Goal: Transaction & Acquisition: Obtain resource

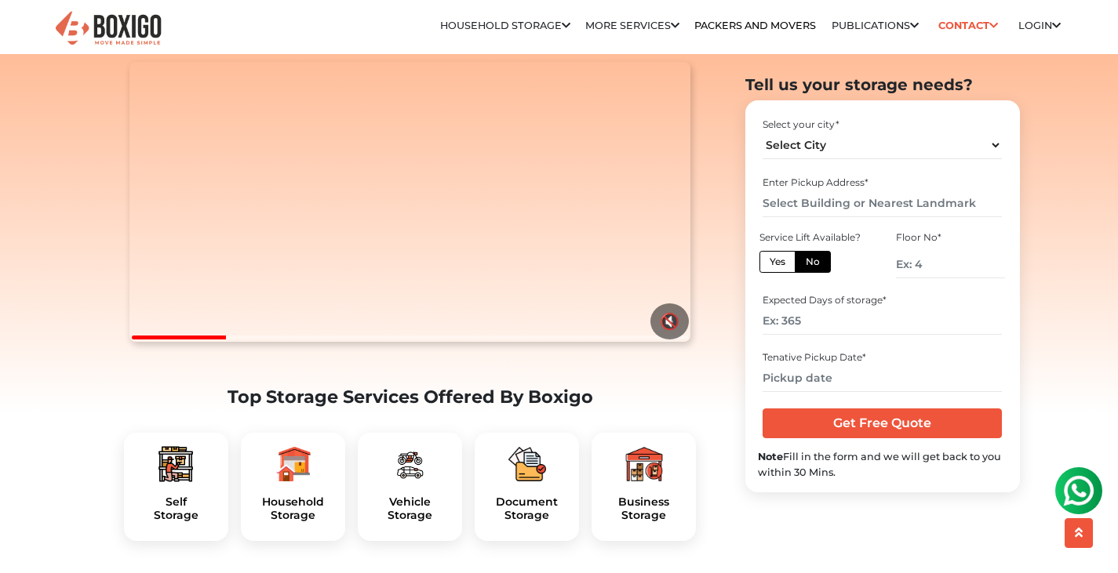
scroll to position [245, 0]
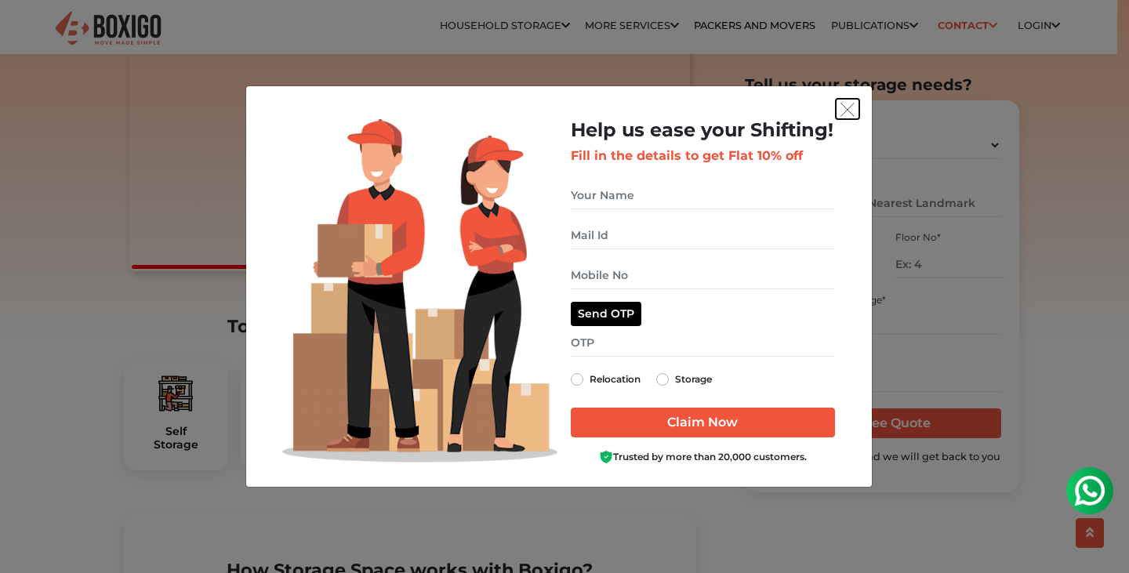
click at [849, 103] on img "get free quote dialog" at bounding box center [848, 110] width 14 height 14
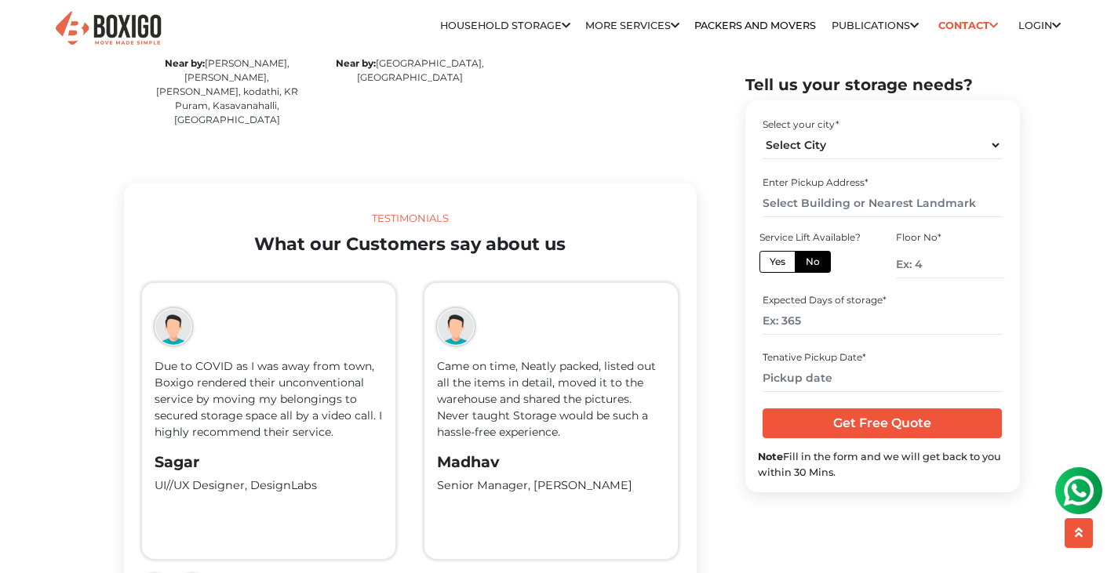
scroll to position [3113, 0]
click at [823, 140] on select "Select City Bangalore Bengaluru Bhopal Bhubaneswar Chennai Coimbatore Cuttack D…" at bounding box center [881, 145] width 239 height 27
select select "[GEOGRAPHIC_DATA]"
click at [762, 132] on select "Select City Bangalore Bengaluru Bhopal Bhubaneswar Chennai Coimbatore Cuttack D…" at bounding box center [881, 145] width 239 height 27
click at [797, 199] on input "text" at bounding box center [881, 203] width 239 height 27
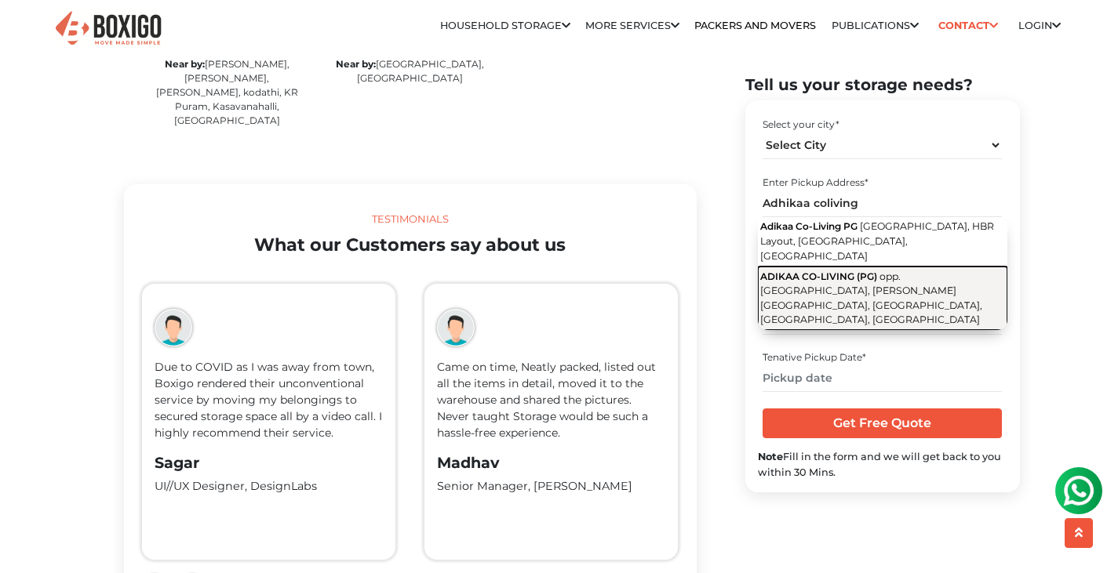
click at [855, 274] on span "ADIKAA CO-LIVING (PG)" at bounding box center [818, 276] width 117 height 12
type input "ADIKAA CO-LIVING (PG), opp. Udupi Kitchen, Green Glen Layout, Bellandur, Bengal…"
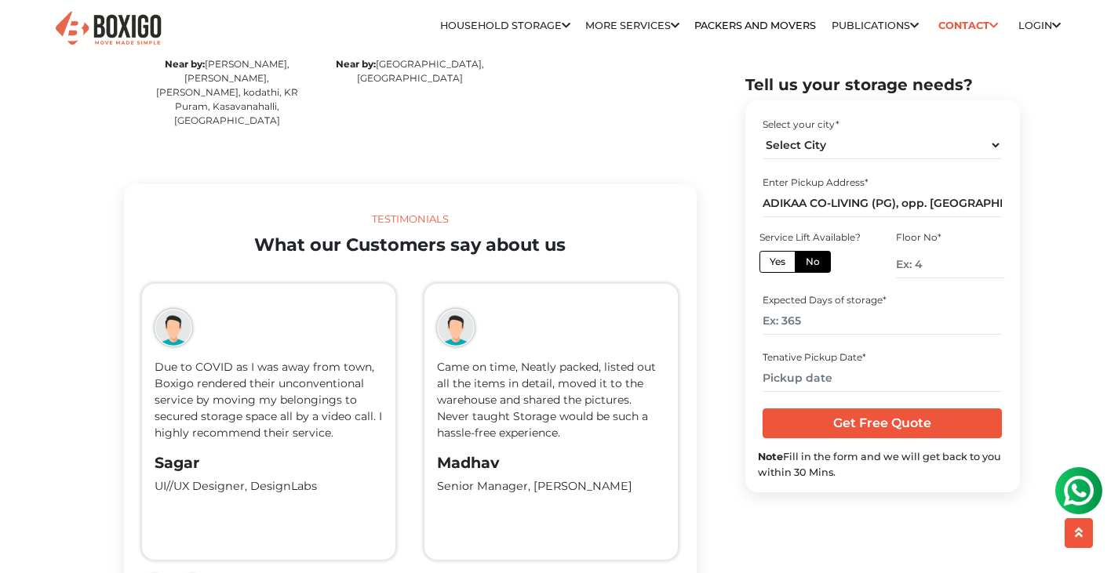
click at [789, 263] on label "Yes" at bounding box center [777, 262] width 36 height 22
click at [780, 263] on input "Yes" at bounding box center [774, 260] width 10 height 10
radio input "true"
click at [819, 322] on input "number" at bounding box center [881, 320] width 239 height 27
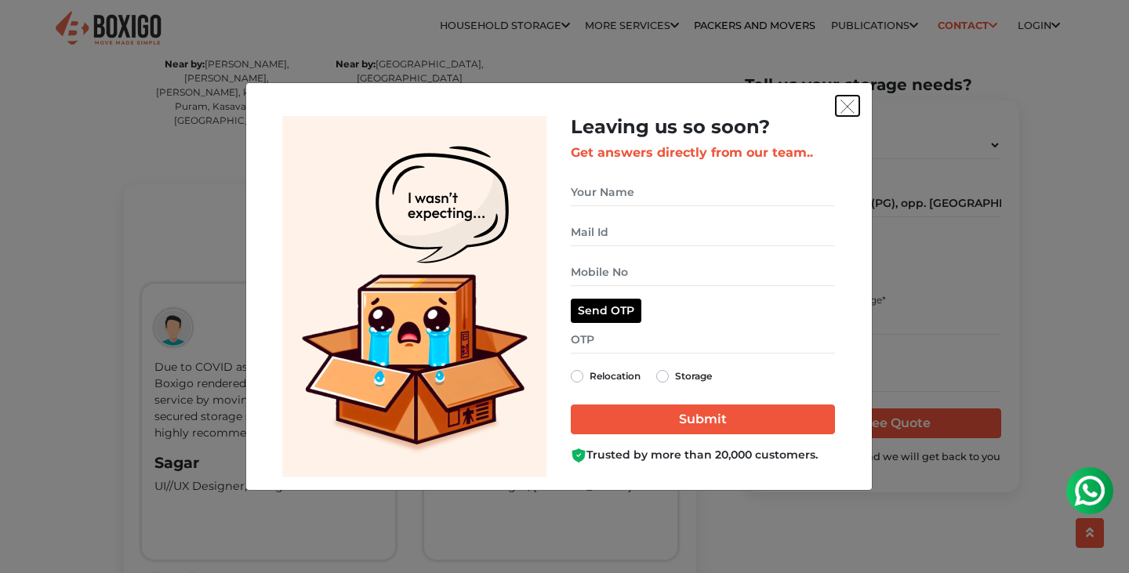
click at [852, 110] on img "get free quote dialog" at bounding box center [848, 107] width 14 height 14
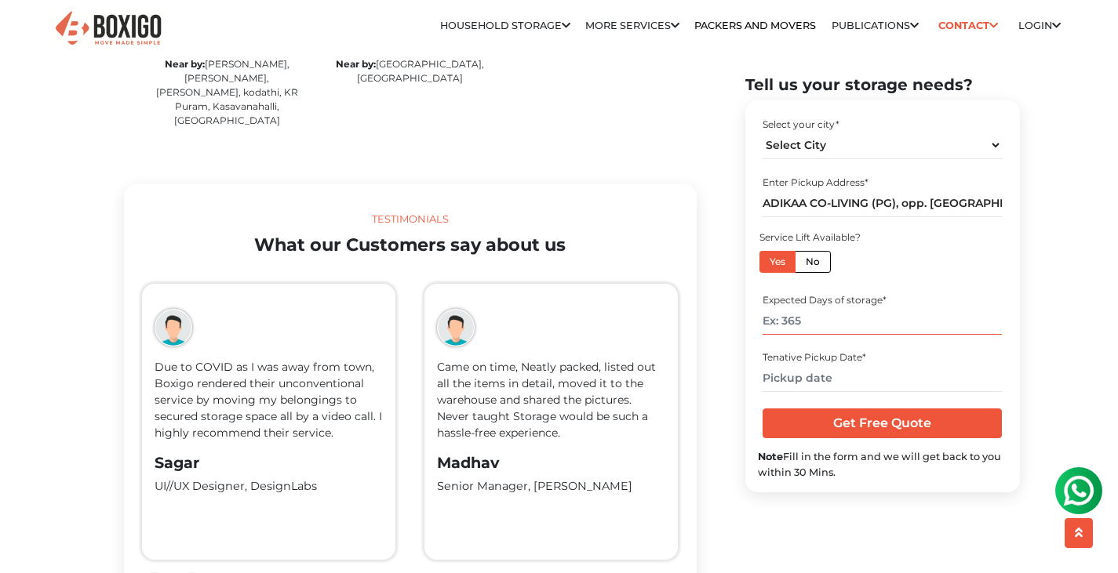
click at [818, 329] on input "number" at bounding box center [881, 320] width 239 height 27
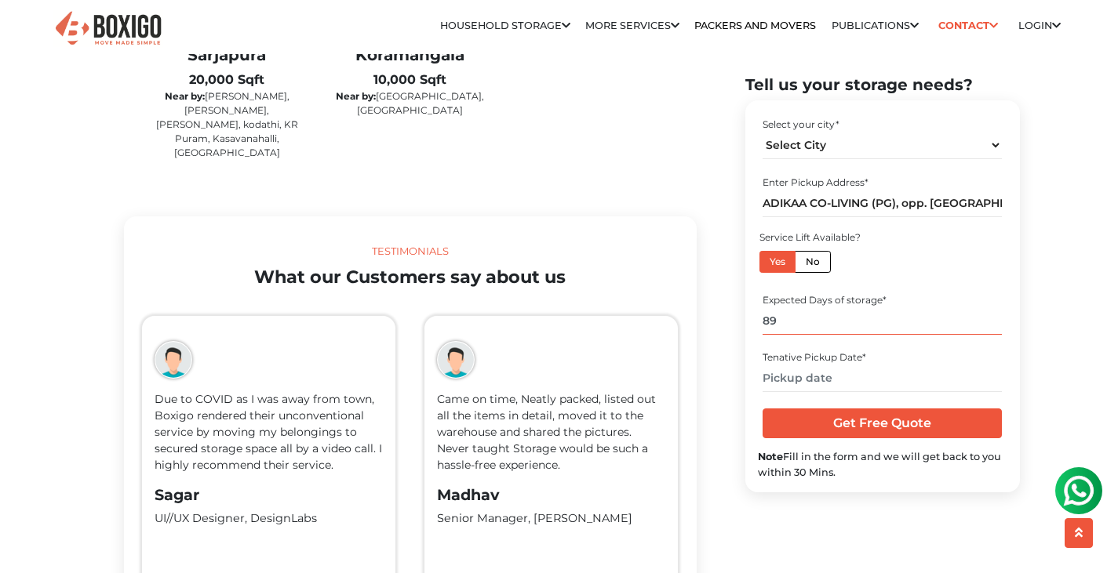
scroll to position [3081, 0]
type input "8"
type input "65"
click at [782, 382] on input "text" at bounding box center [881, 378] width 239 height 27
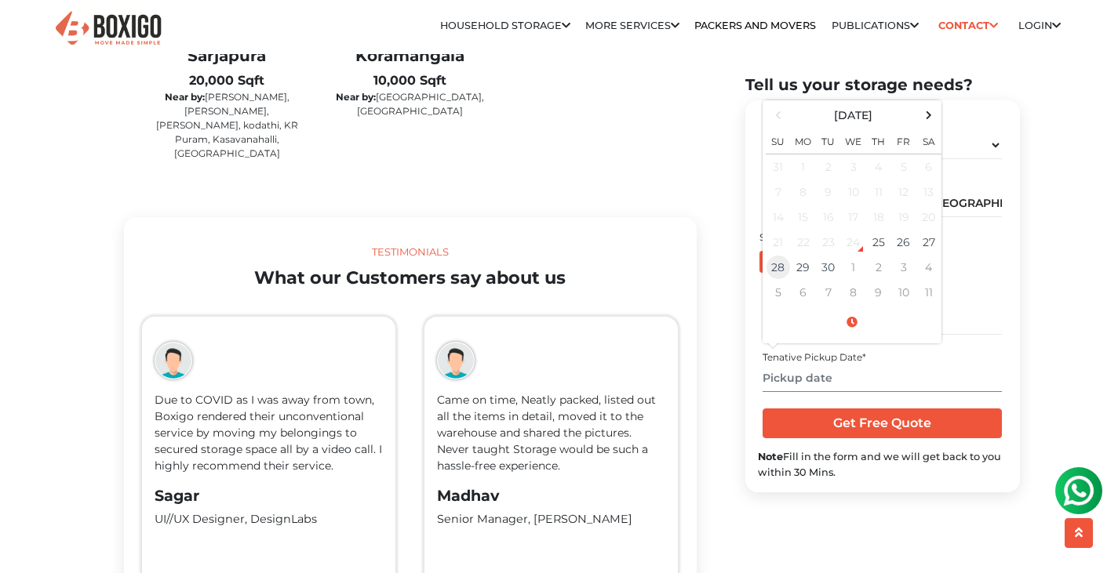
click at [781, 265] on td "28" at bounding box center [777, 267] width 25 height 25
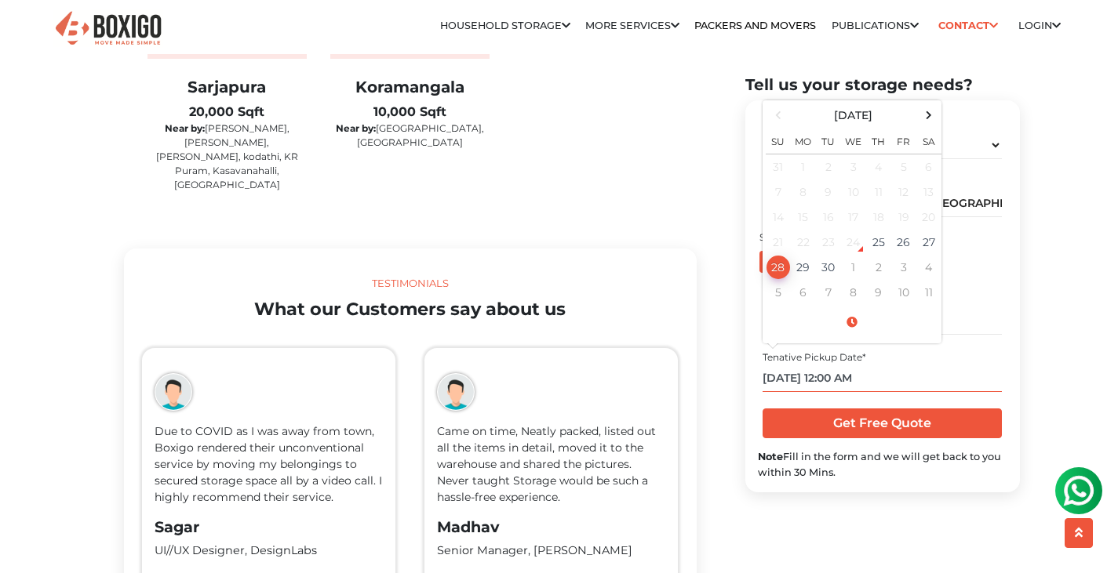
scroll to position [3048, 0]
click at [854, 318] on span at bounding box center [851, 322] width 173 height 27
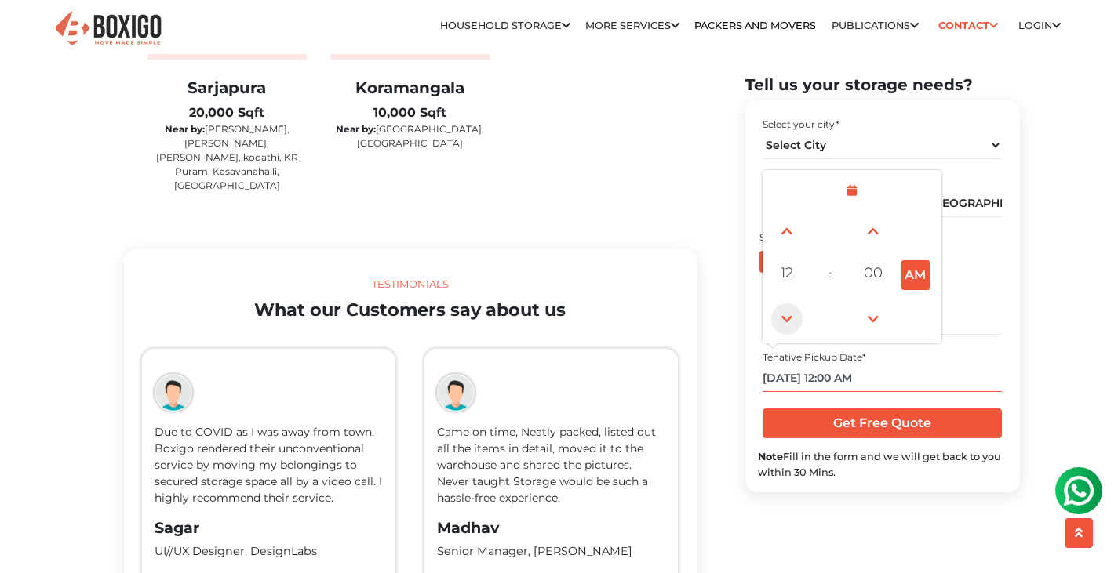
click at [789, 314] on span at bounding box center [786, 319] width 31 height 31
click at [790, 314] on span at bounding box center [786, 319] width 31 height 31
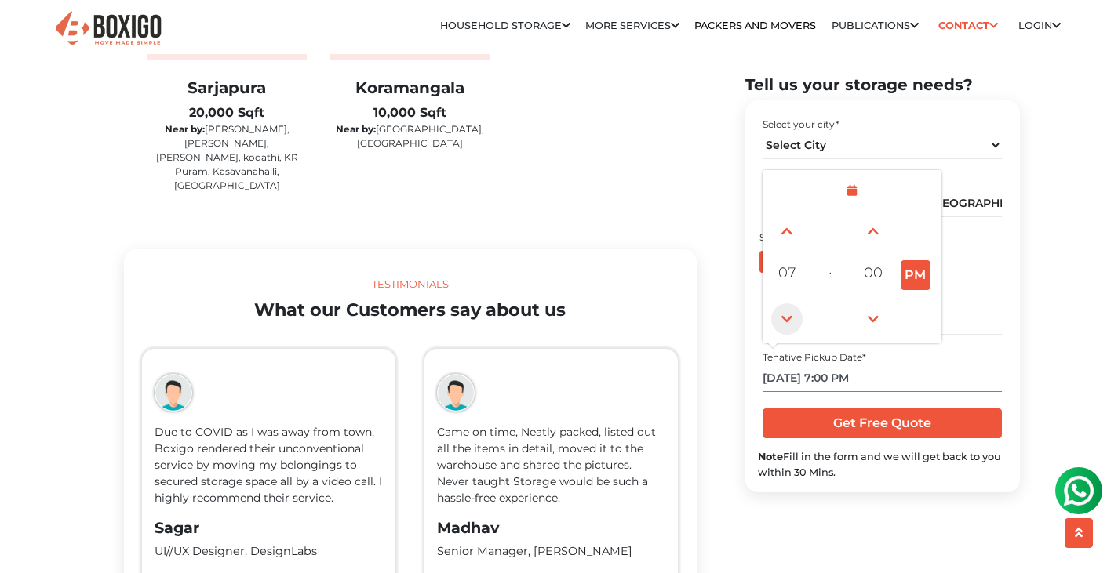
click at [790, 314] on span at bounding box center [786, 319] width 31 height 31
click at [798, 241] on span at bounding box center [786, 231] width 31 height 31
click at [790, 318] on span at bounding box center [786, 319] width 31 height 31
type input "09/27/2025 5:00 PM"
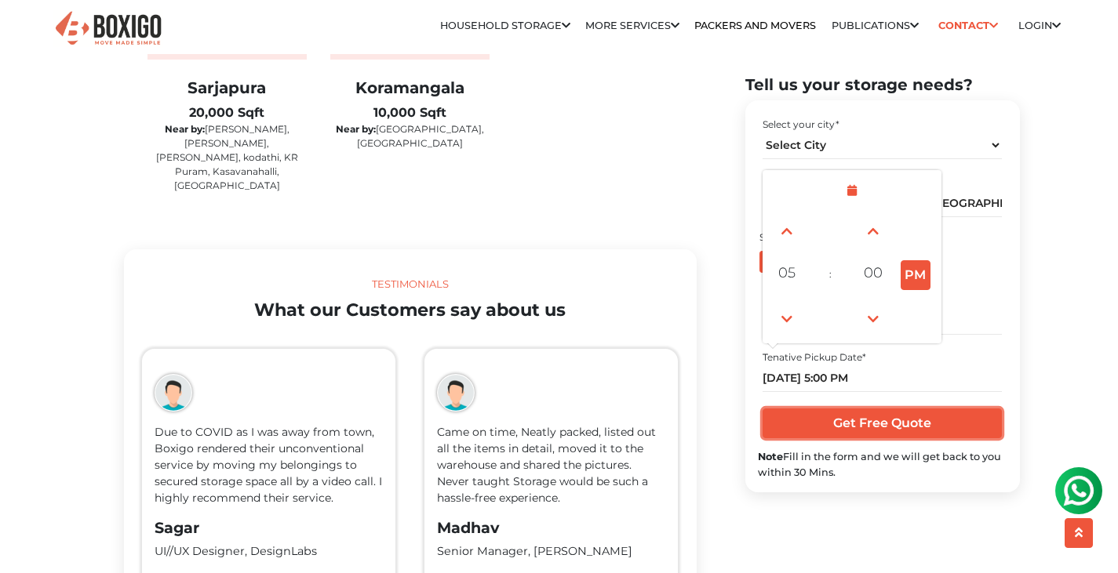
click at [816, 432] on input "Get Free Quote" at bounding box center [881, 424] width 239 height 30
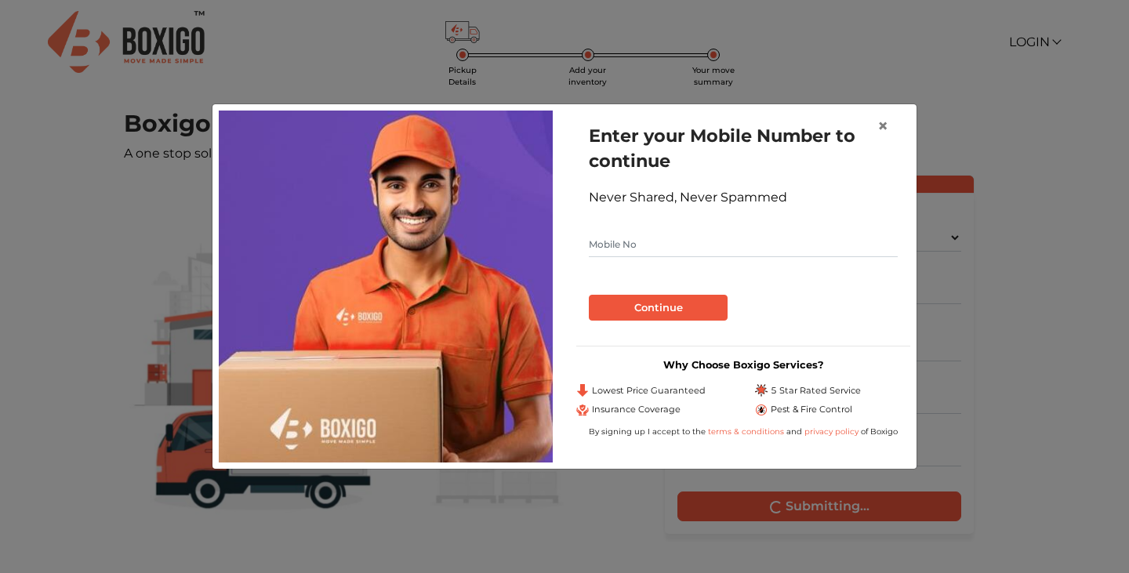
click at [702, 242] on input "text" at bounding box center [743, 244] width 309 height 25
type input "9860035212"
click at [660, 314] on button "Continue" at bounding box center [658, 308] width 139 height 27
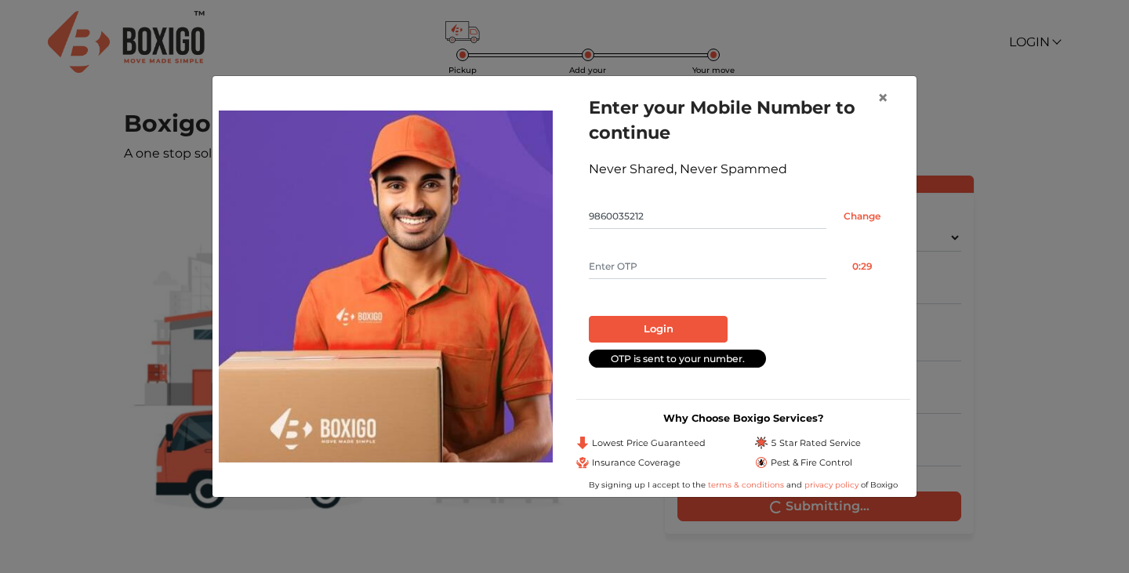
click at [693, 271] on input "text" at bounding box center [708, 266] width 238 height 25
type input "5753"
click at [665, 330] on button "Login" at bounding box center [658, 329] width 139 height 27
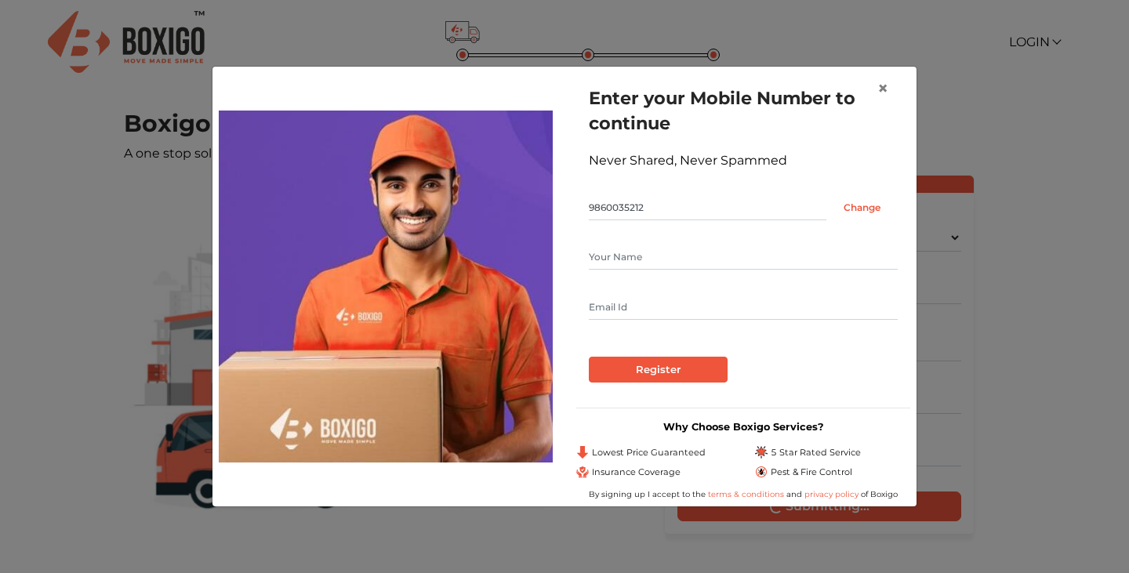
click at [618, 259] on input "text" at bounding box center [743, 257] width 309 height 25
type input "Tanay Bakshi"
drag, startPoint x: 788, startPoint y: 310, endPoint x: 565, endPoint y: 325, distance: 224.1
click at [565, 325] on div "Enter your Mobile Number to continue Never Shared, Never Spammed 9860035212 Cha…" at bounding box center [744, 286] width 358 height 427
type input "tanay123.bakshi@gmail.com"
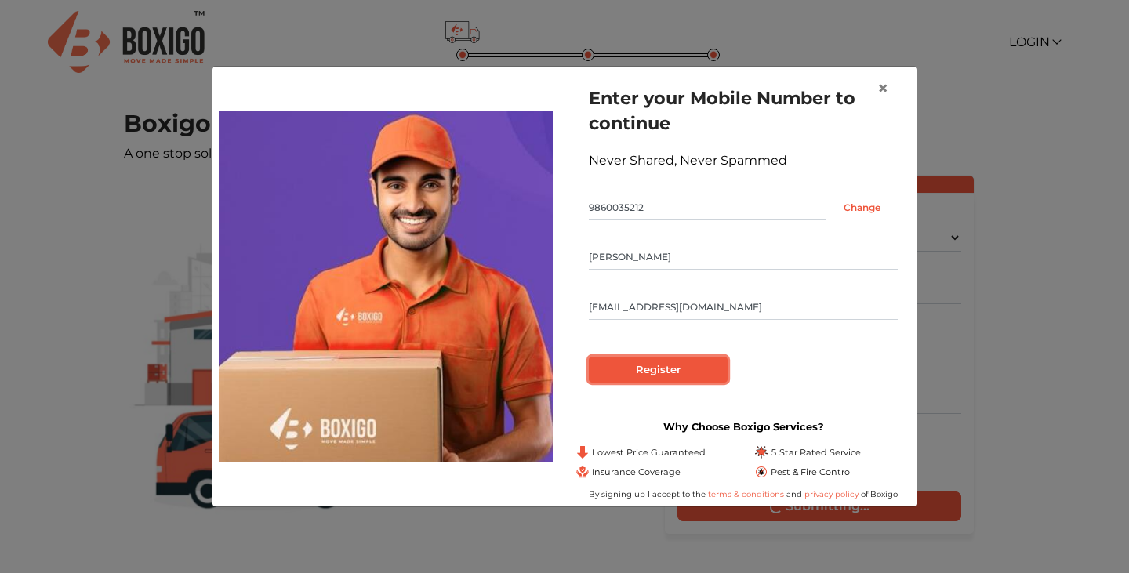
click at [617, 369] on input "Register" at bounding box center [658, 370] width 139 height 27
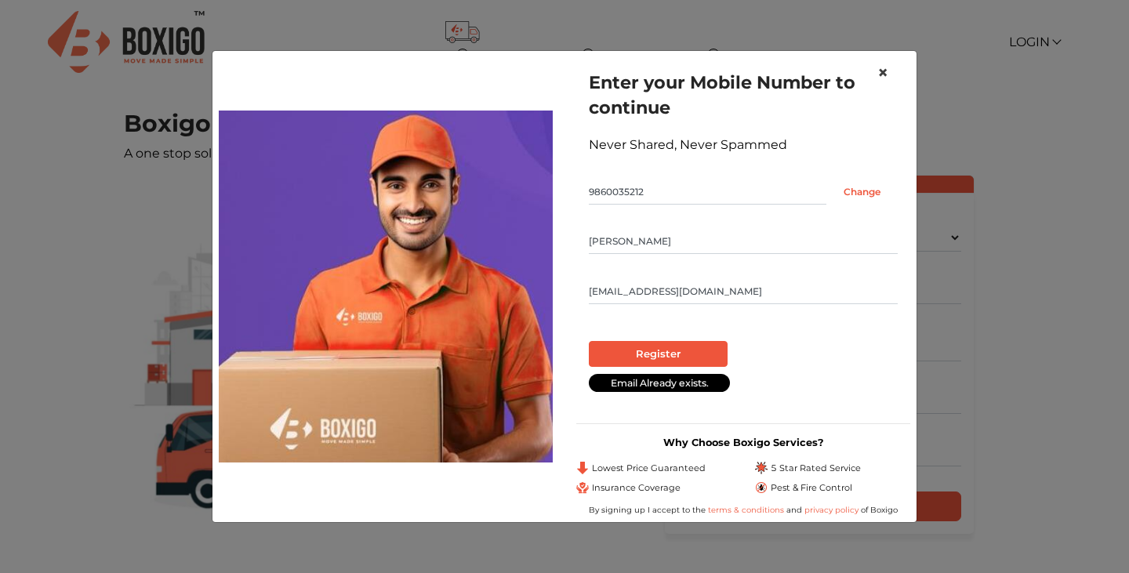
click at [879, 76] on span "×" at bounding box center [883, 72] width 11 height 23
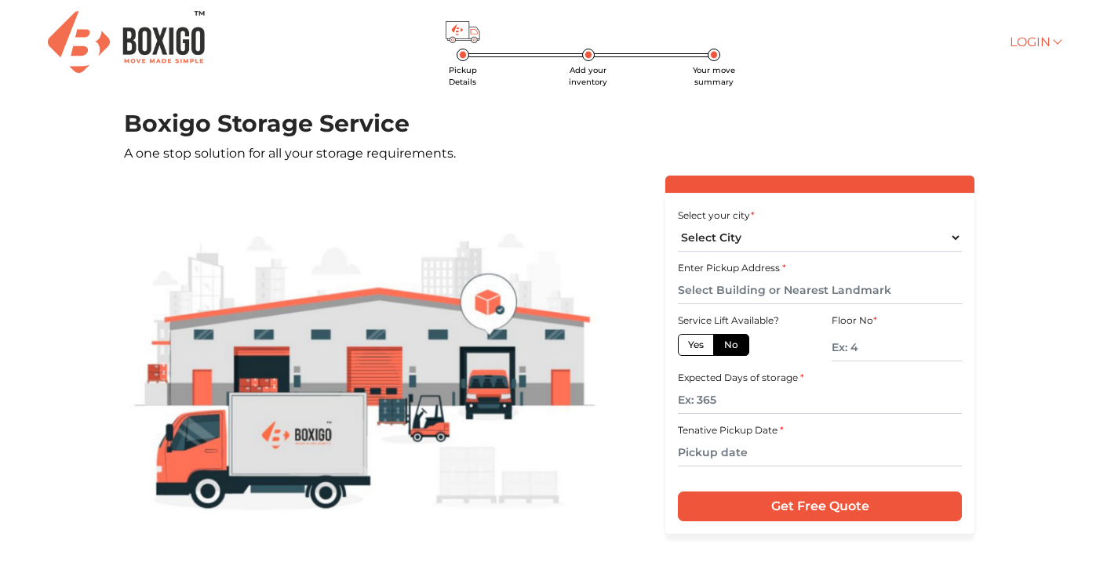
click at [1045, 45] on link "Login" at bounding box center [1034, 42] width 50 height 15
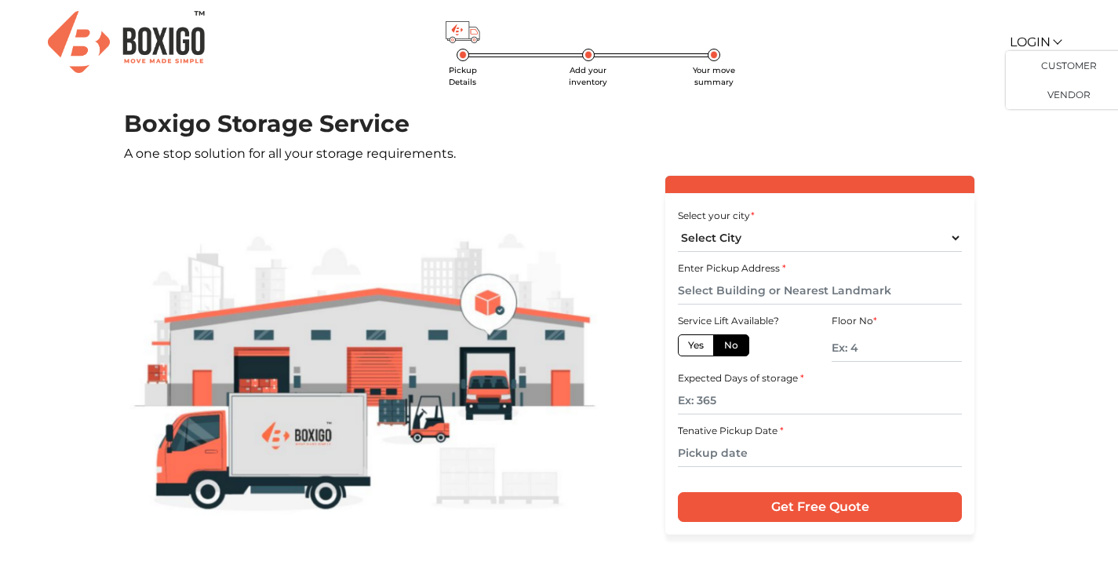
click at [856, 136] on h1 "Boxigo Storage Service" at bounding box center [559, 124] width 871 height 28
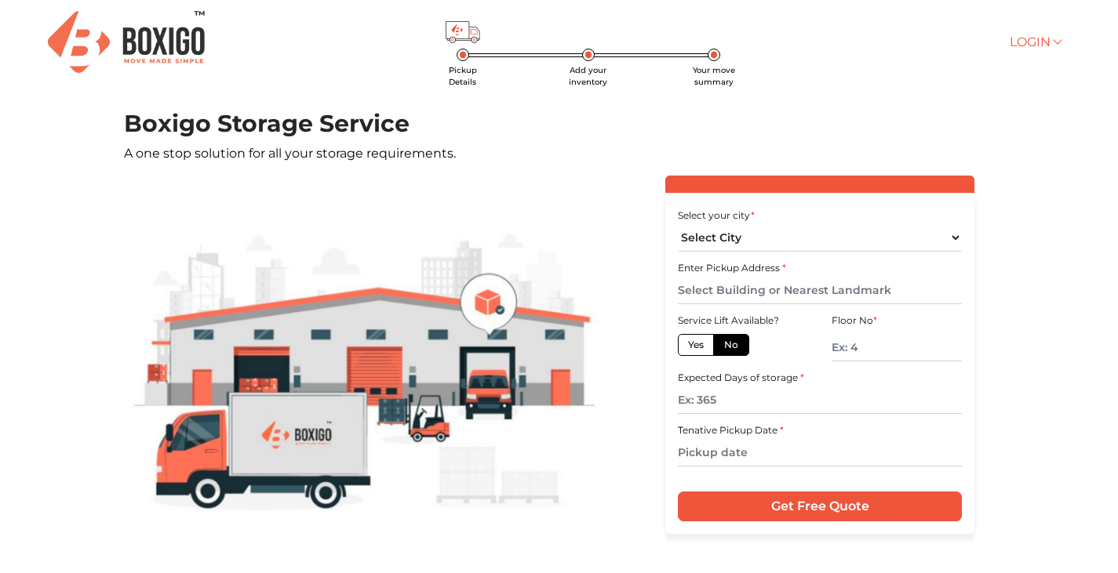
click at [1030, 42] on link "Login" at bounding box center [1034, 42] width 50 height 15
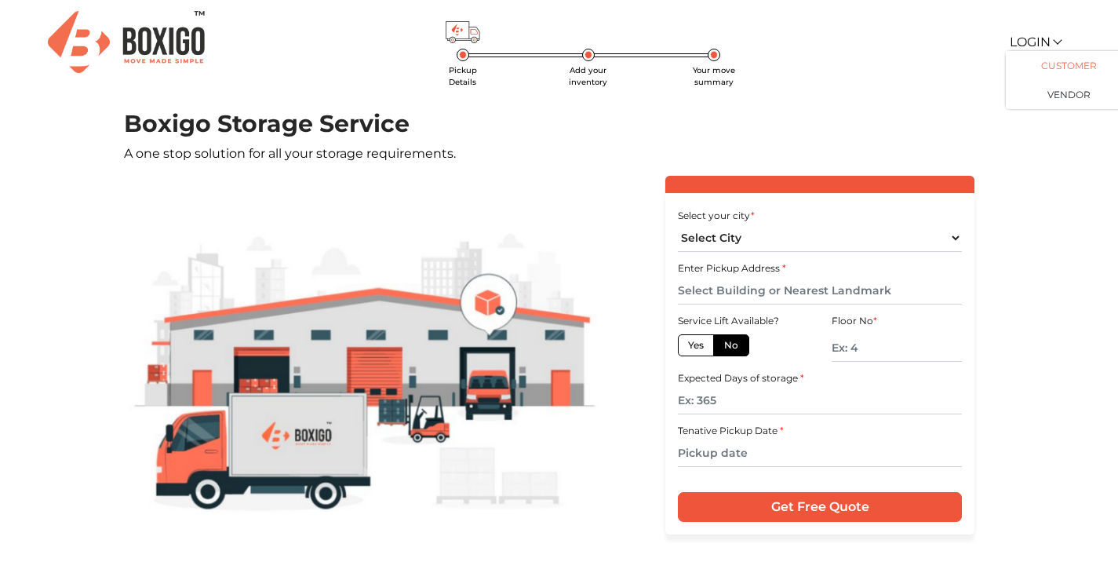
click at [1046, 65] on link "Customer" at bounding box center [1067, 65] width 125 height 29
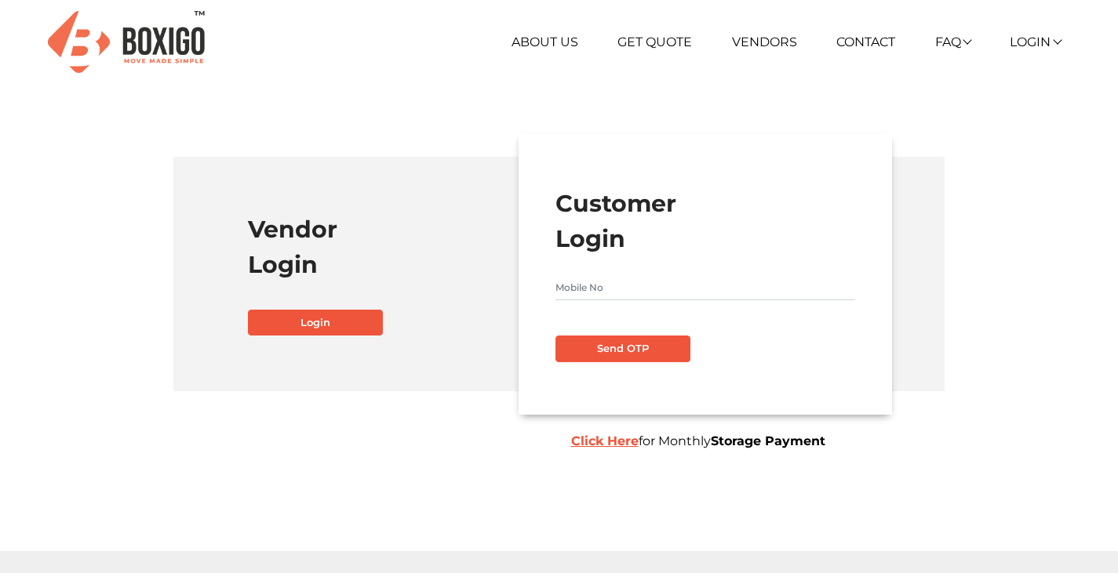
click at [612, 280] on input "text" at bounding box center [704, 287] width 299 height 25
click at [327, 339] on div "Vendor Login Login Customer Login Send OTP Click Here for Monthly Storage Payme…" at bounding box center [559, 274] width 794 height 132
click at [617, 291] on input "text" at bounding box center [704, 287] width 299 height 25
type input "9360012562"
click at [595, 347] on button "Send OTP" at bounding box center [622, 349] width 135 height 27
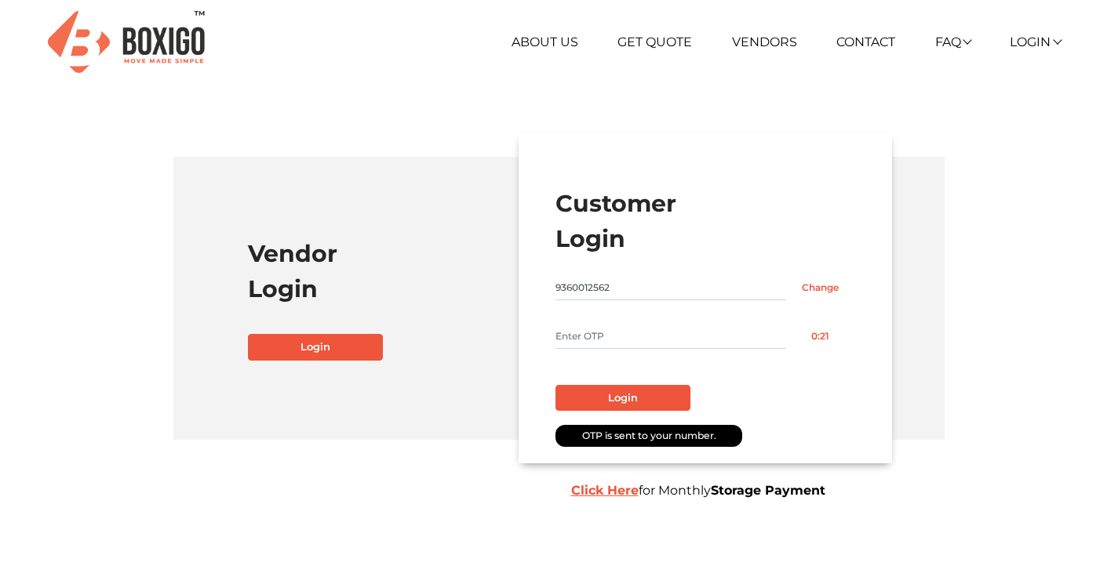
drag, startPoint x: 595, startPoint y: 347, endPoint x: 597, endPoint y: 339, distance: 8.0
click at [597, 339] on input "text" at bounding box center [670, 336] width 231 height 25
type input "5634"
click at [591, 406] on button "Login" at bounding box center [622, 398] width 135 height 27
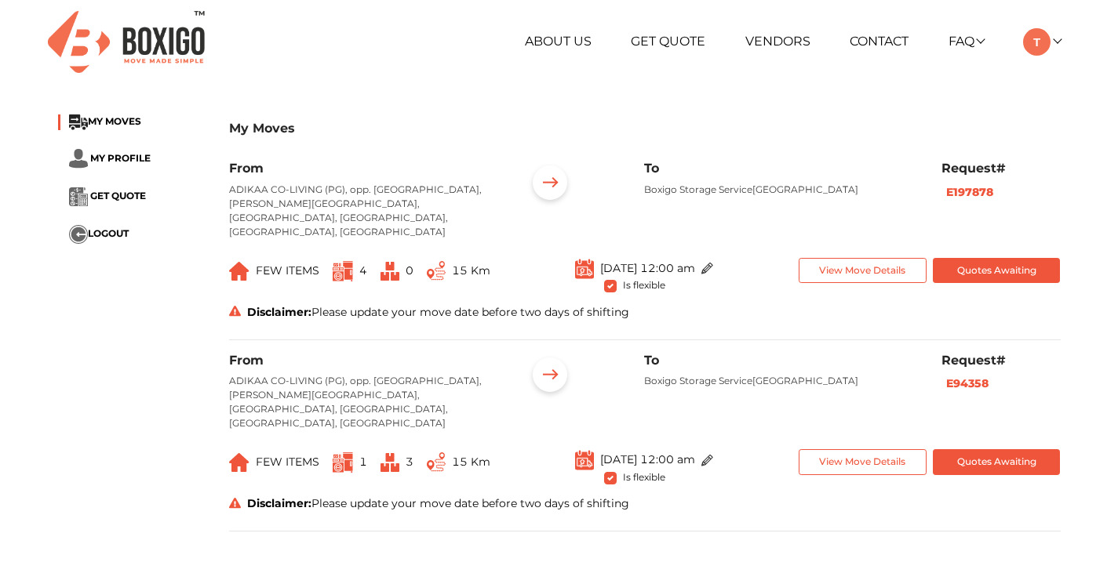
click at [713, 263] on img at bounding box center [707, 269] width 12 height 12
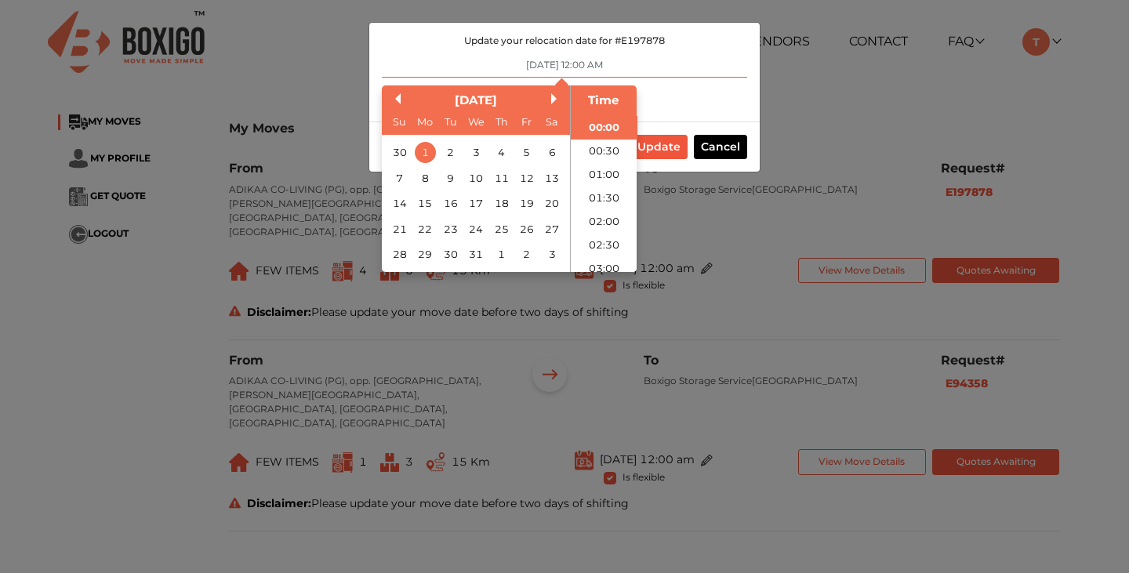
click at [532, 64] on input "01/12/2025 12:00 AM" at bounding box center [564, 65] width 365 height 25
click at [400, 94] on button "Previous Month" at bounding box center [395, 98] width 11 height 11
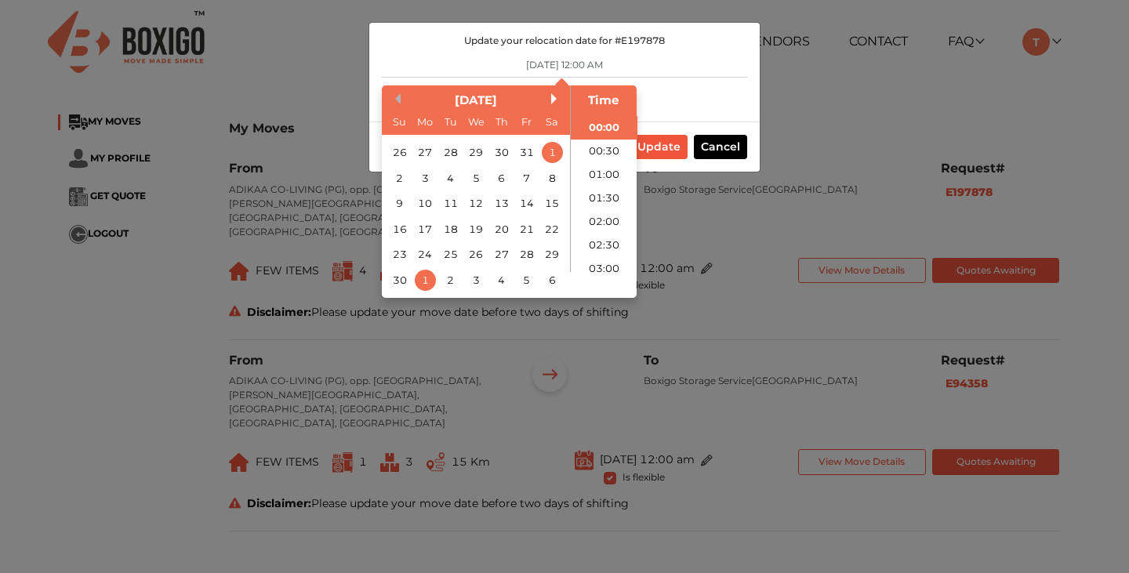
click at [400, 94] on button "Previous Month" at bounding box center [395, 98] width 11 height 11
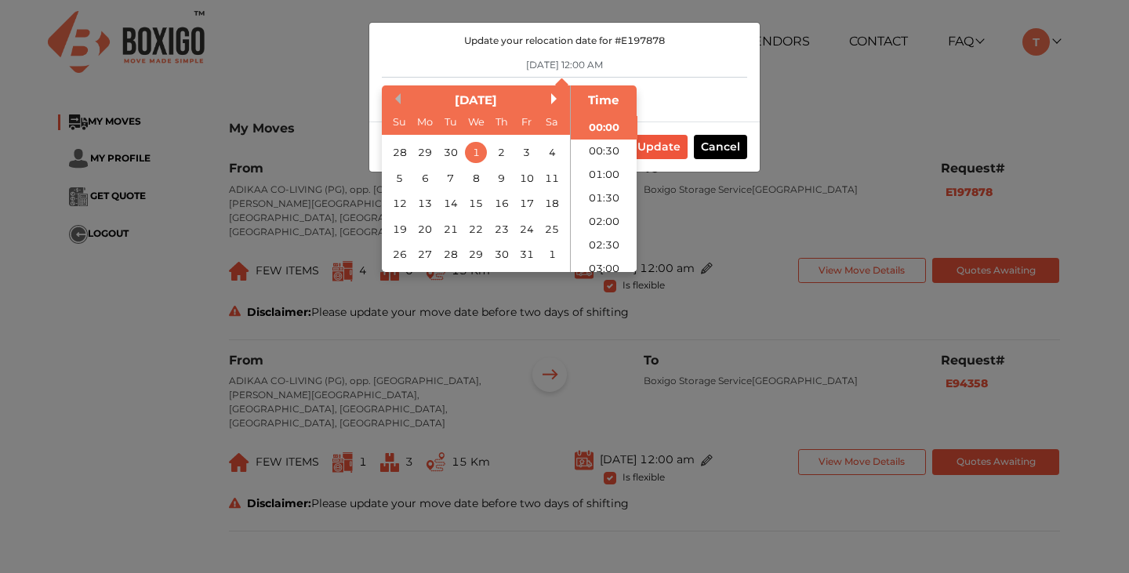
click at [400, 94] on button "Previous Month" at bounding box center [395, 98] width 11 height 11
click at [399, 251] on div "28" at bounding box center [399, 254] width 21 height 21
type input "28/09/2025 12:00 AM"
click at [669, 145] on button "Update" at bounding box center [659, 147] width 57 height 24
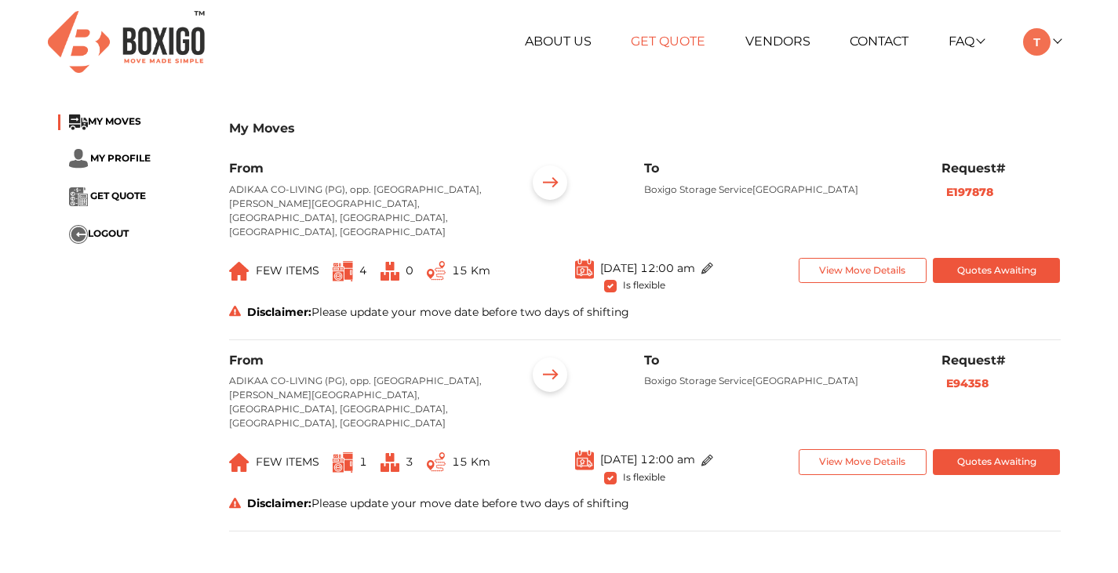
click at [678, 41] on link "Get Quote" at bounding box center [668, 41] width 75 height 15
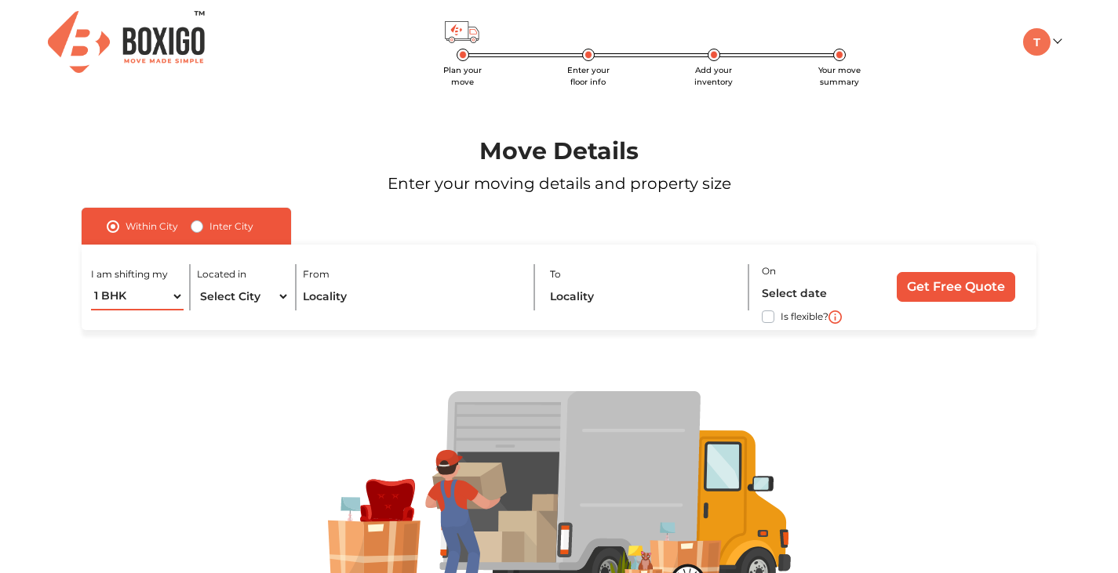
click at [133, 289] on select "1 BHK 2 BHK 3 BHK 3 + BHK FEW ITEMS" at bounding box center [137, 296] width 93 height 27
select select "FEW ITEMS"
click at [91, 283] on select "1 BHK 2 BHK 3 BHK 3 + BHK FEW ITEMS" at bounding box center [137, 296] width 93 height 27
click at [213, 299] on select "Select City Bangalore Bengaluru Bhopal Bhubaneswar Chennai Coimbatore Cuttack D…" at bounding box center [243, 296] width 93 height 27
select select "[GEOGRAPHIC_DATA]"
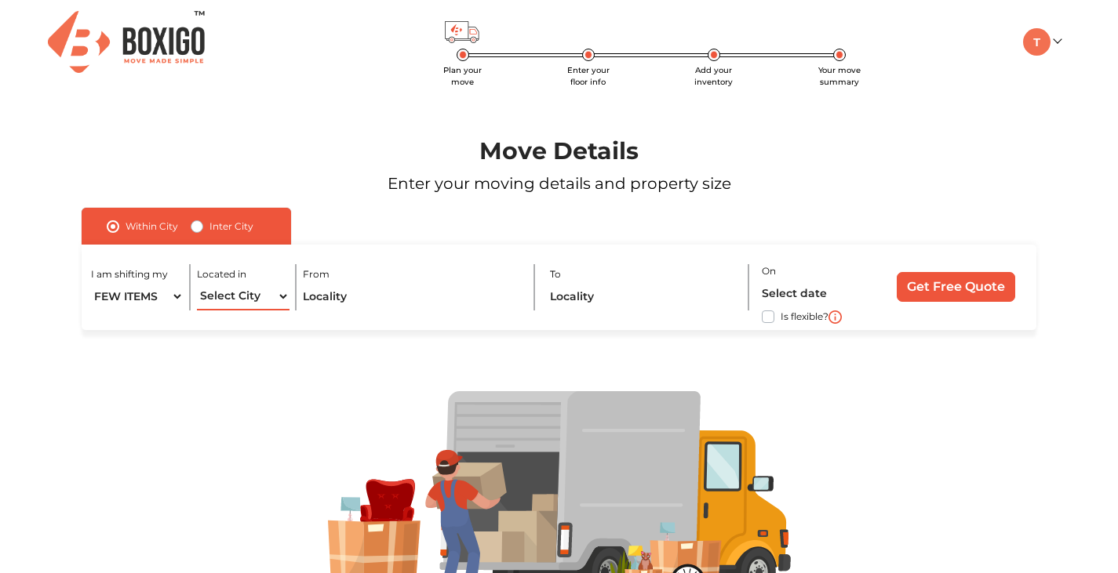
click at [197, 283] on select "Select City Bangalore Bengaluru Bhopal Bhubaneswar Chennai Coimbatore Cuttack D…" at bounding box center [243, 296] width 93 height 27
click at [392, 293] on input "text" at bounding box center [412, 296] width 218 height 27
type input "b"
click at [113, 59] on img at bounding box center [126, 42] width 157 height 62
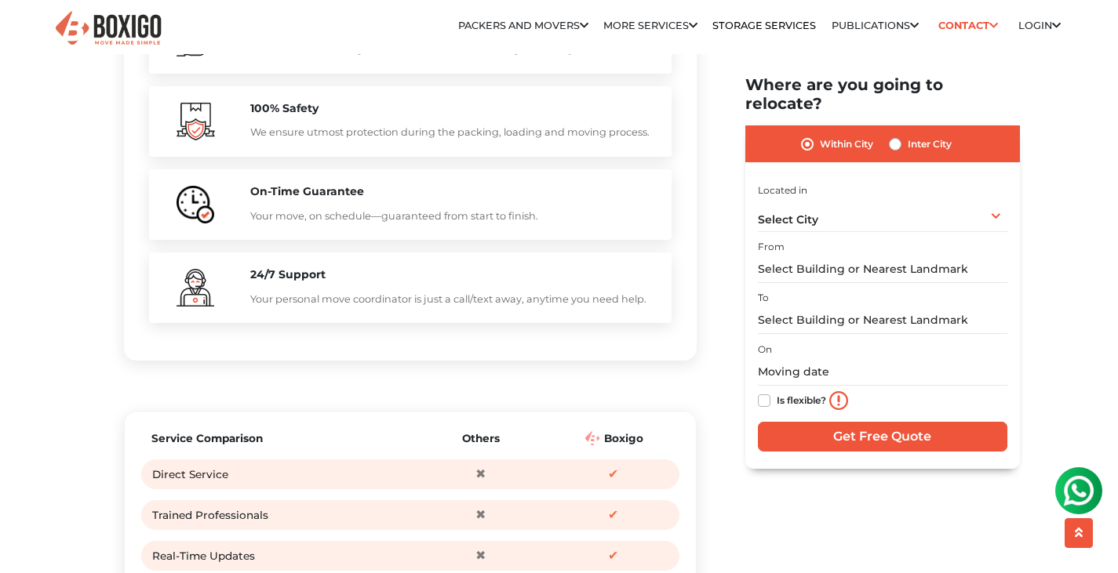
scroll to position [1601, 0]
click at [504, 281] on h5 "24/7 Support" at bounding box center [452, 273] width 405 height 13
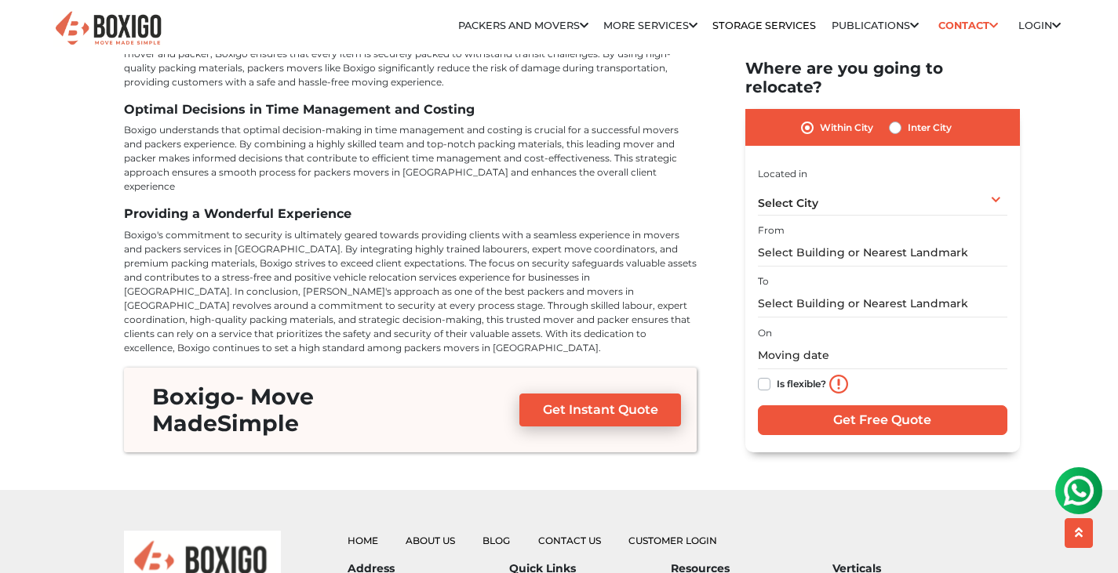
scroll to position [4787, 0]
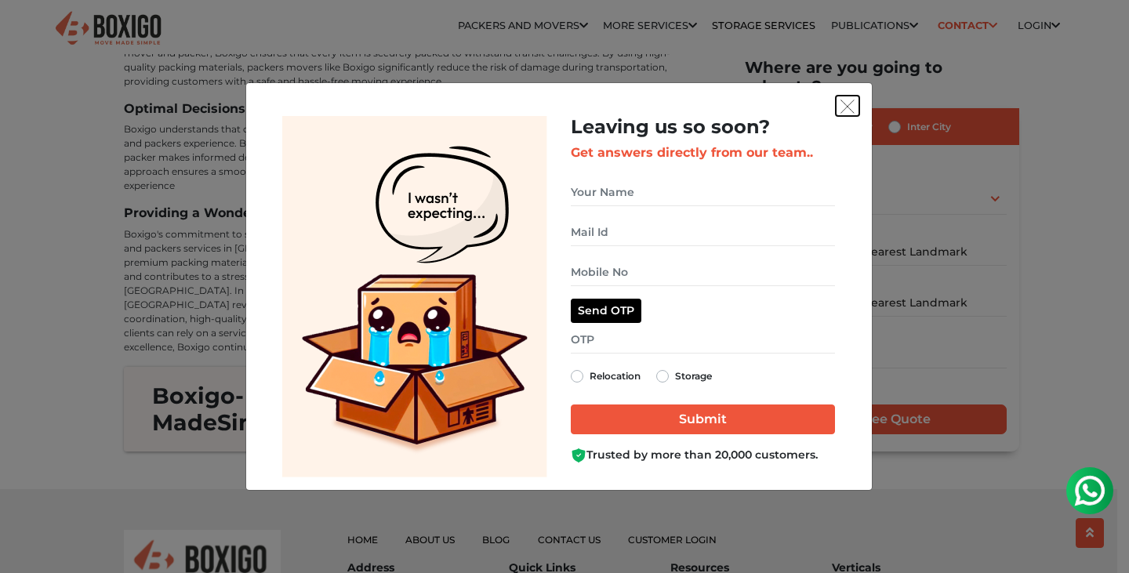
click at [845, 111] on img "get free quote dialog" at bounding box center [848, 107] width 14 height 14
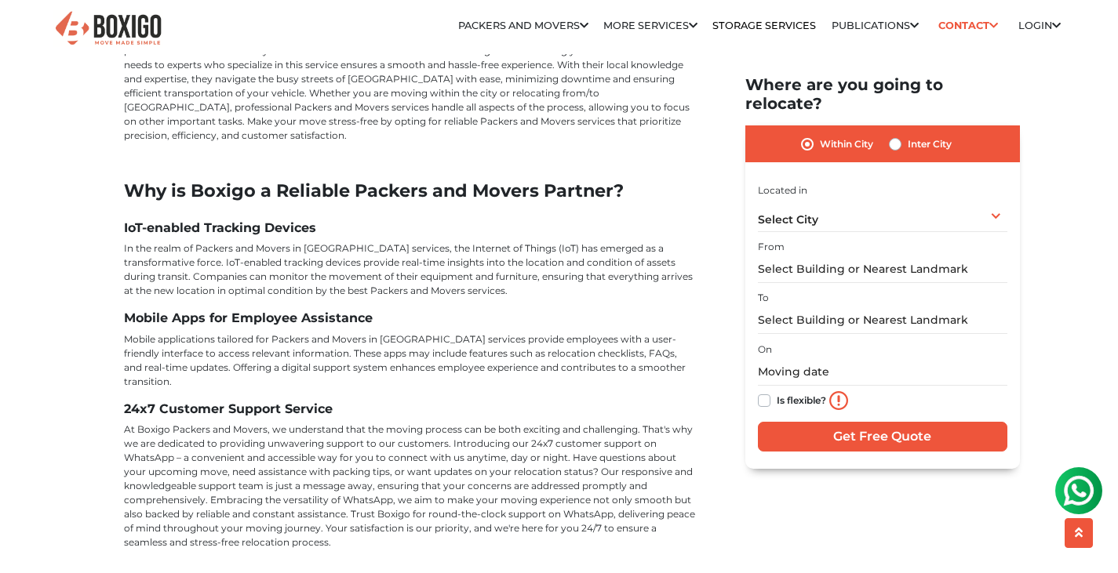
scroll to position [3454, 0]
